Goal: Task Accomplishment & Management: Use online tool/utility

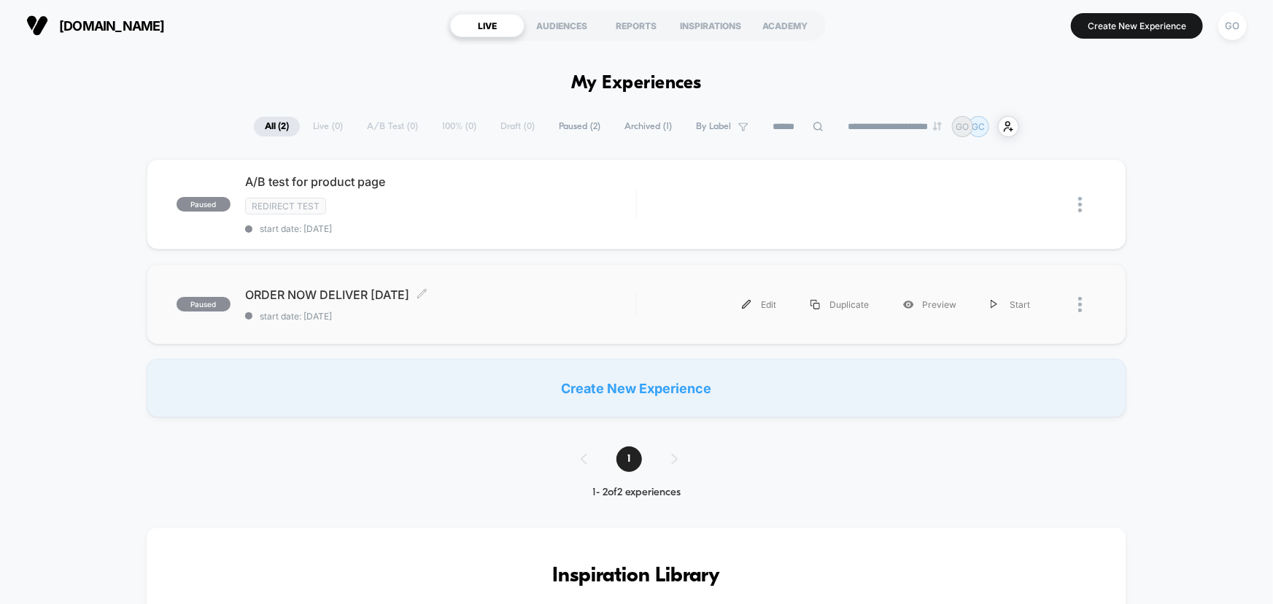
click at [195, 299] on span "paused" at bounding box center [204, 304] width 54 height 15
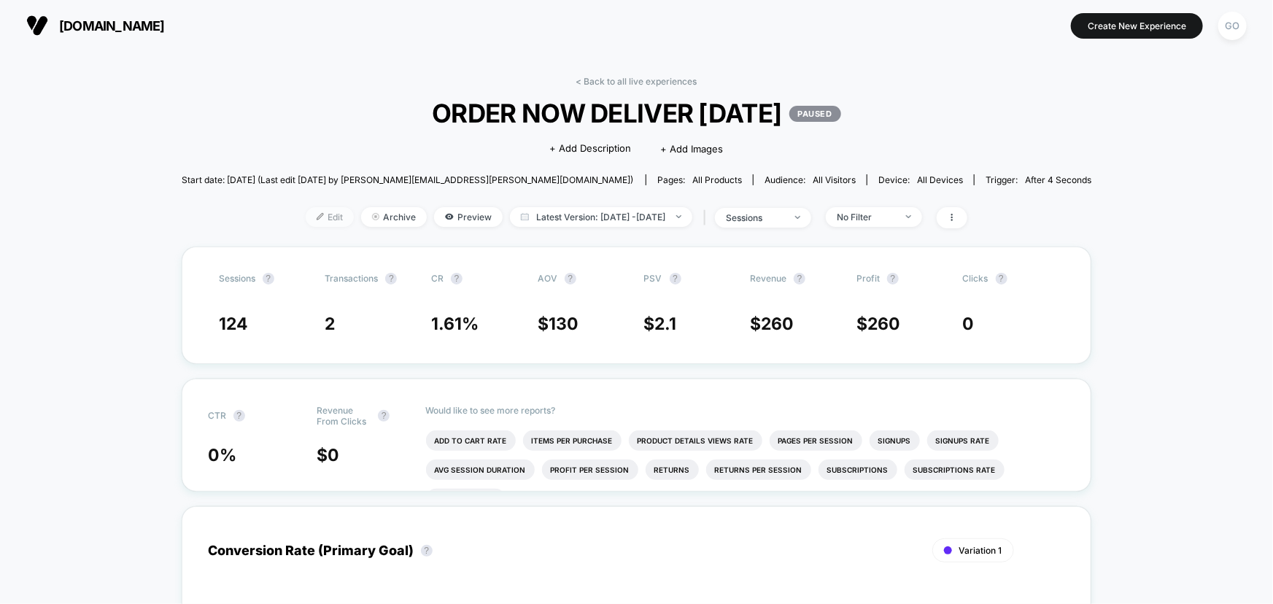
click at [310, 214] on span "Edit" at bounding box center [330, 217] width 48 height 20
click at [956, 217] on icon at bounding box center [951, 217] width 9 height 9
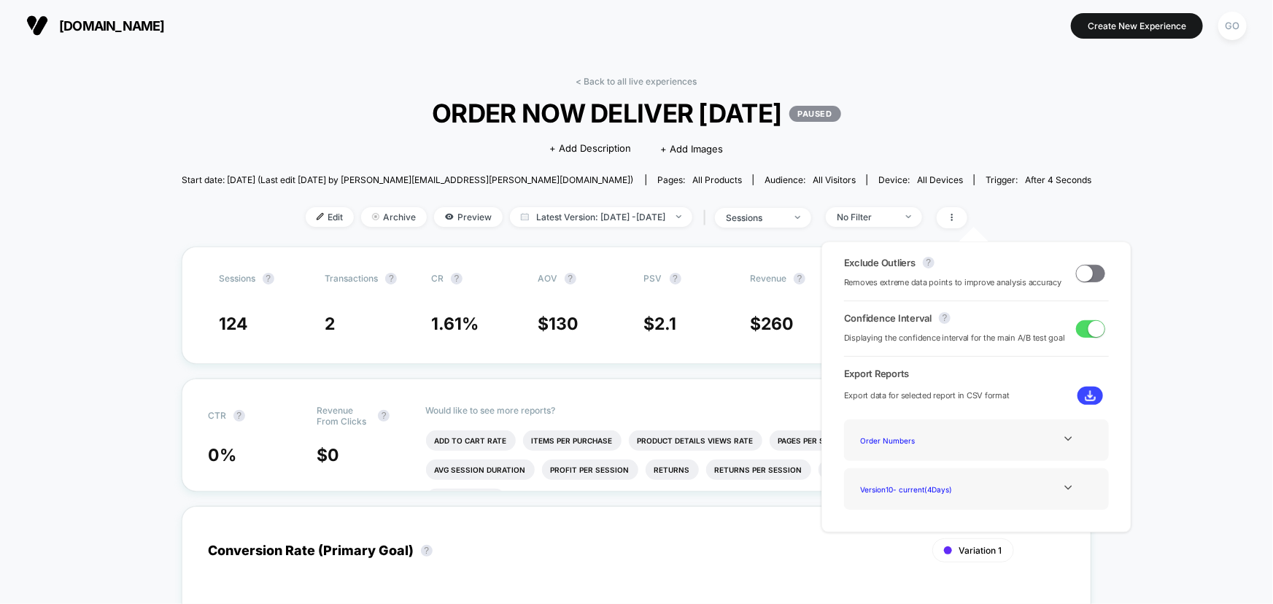
click at [1021, 131] on div "< Back to all live experiences ORDER NOW DELIVER [DATE] PAUSED Click to edit ex…" at bounding box center [637, 161] width 910 height 171
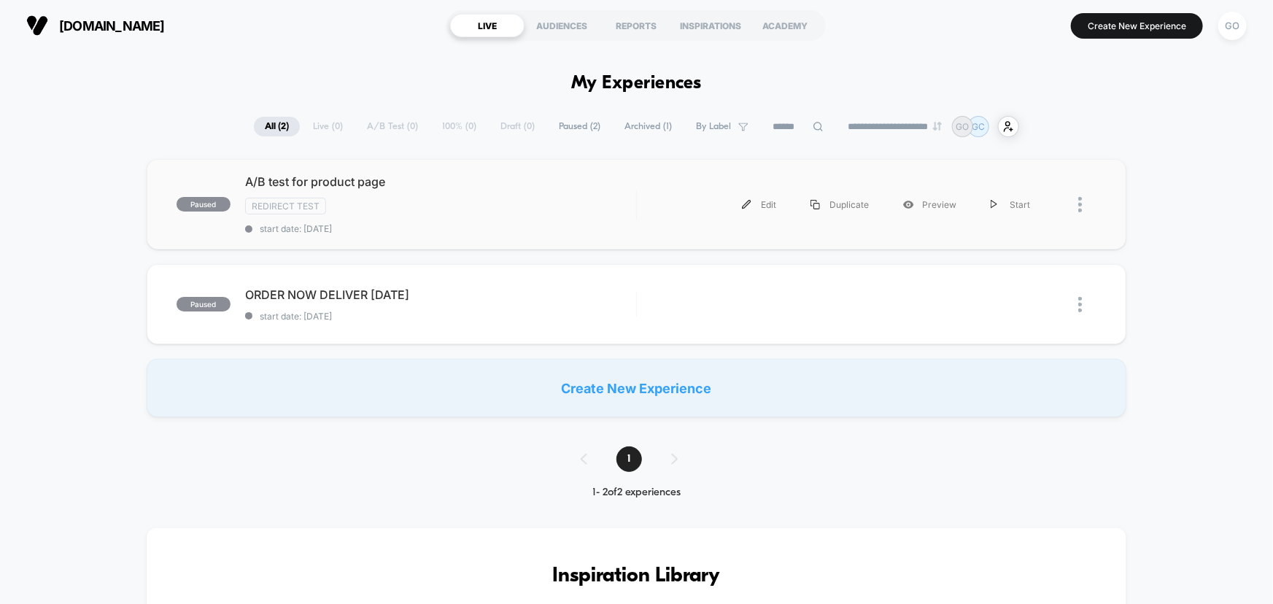
click at [1077, 204] on div at bounding box center [1072, 204] width 50 height 33
click at [1006, 199] on div "Start" at bounding box center [1011, 204] width 74 height 33
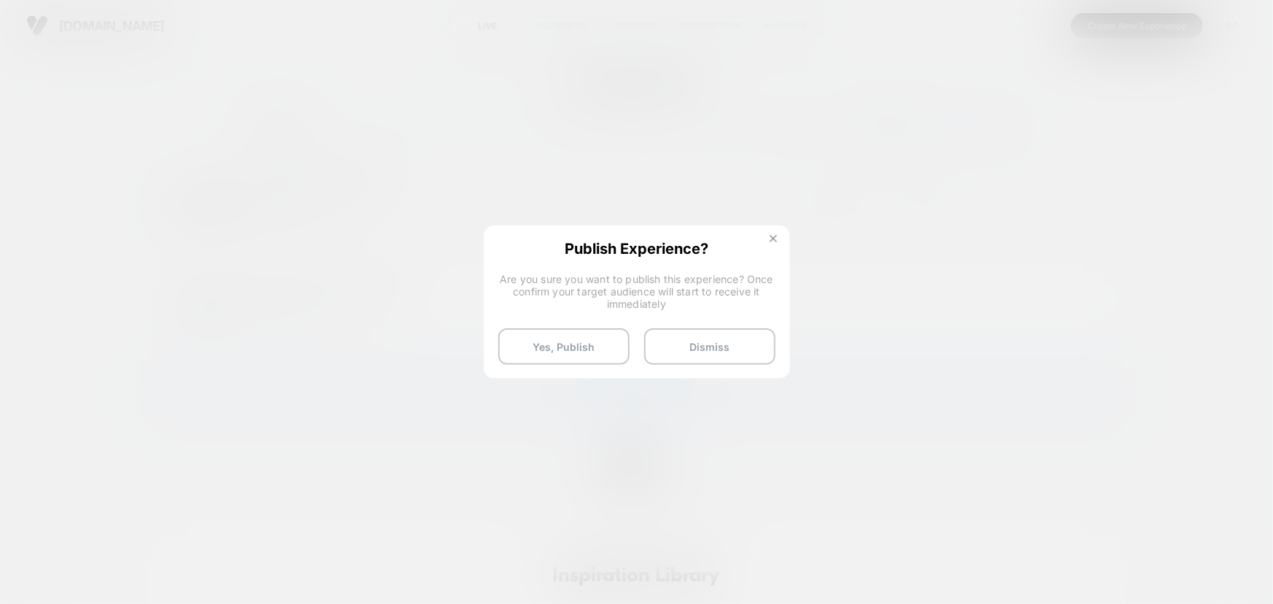
click at [773, 236] on img at bounding box center [772, 238] width 7 height 7
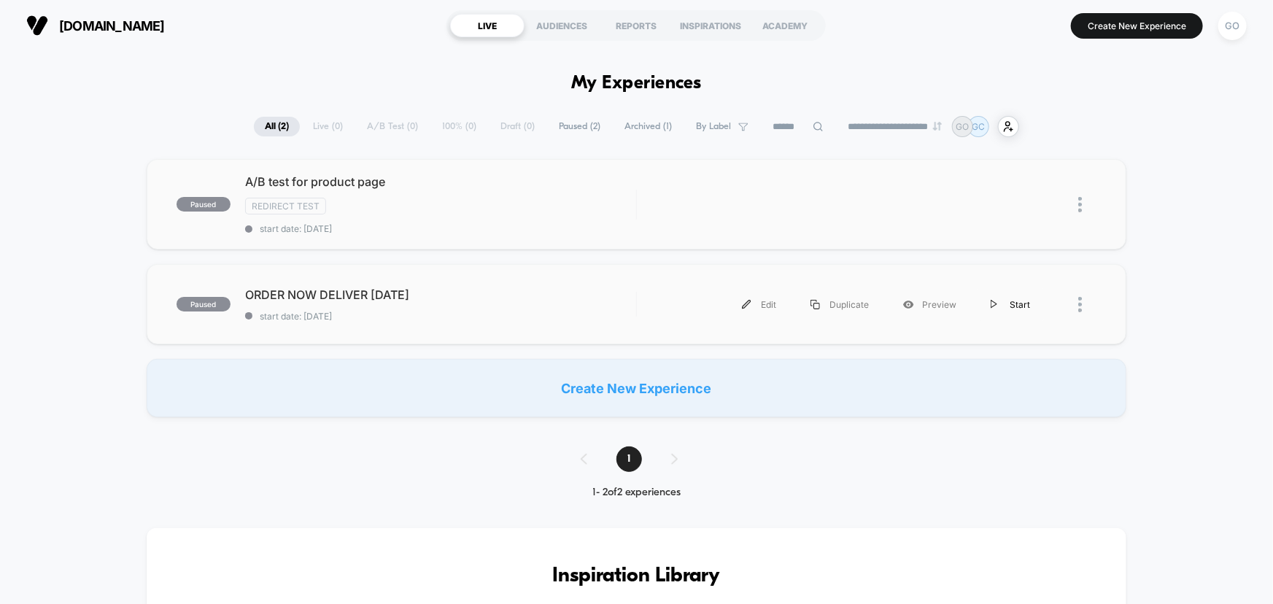
click at [1021, 301] on div "Start" at bounding box center [1011, 304] width 74 height 33
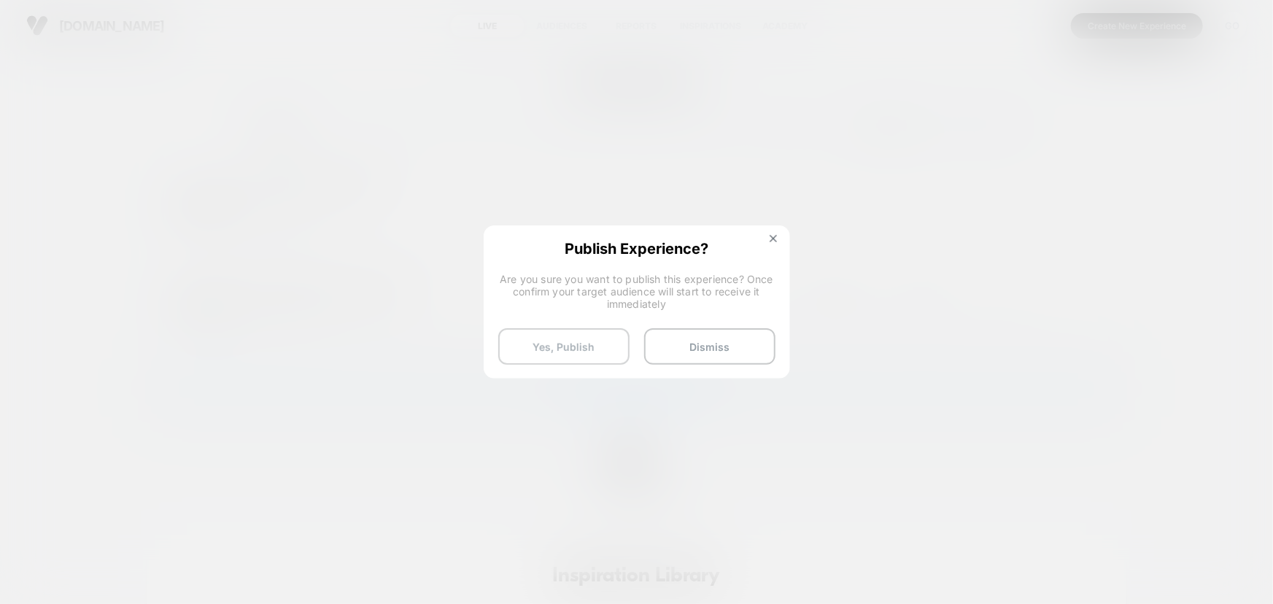
click at [572, 349] on button "Yes, Publish" at bounding box center [563, 346] width 131 height 36
